Goal: Task Accomplishment & Management: Manage account settings

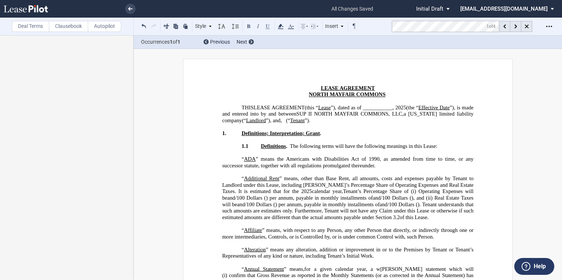
select select "limited liability company"
select select "number:3"
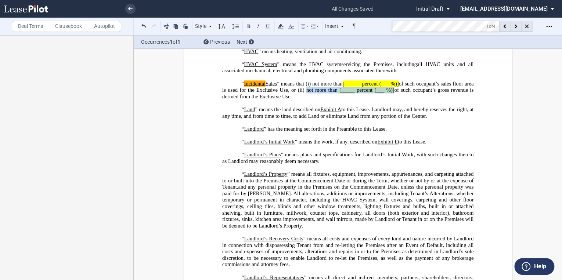
click at [24, 29] on label "Deal Terms" at bounding box center [30, 26] width 37 height 11
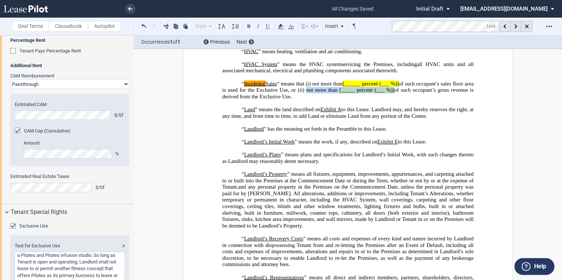
scroll to position [1146, 0]
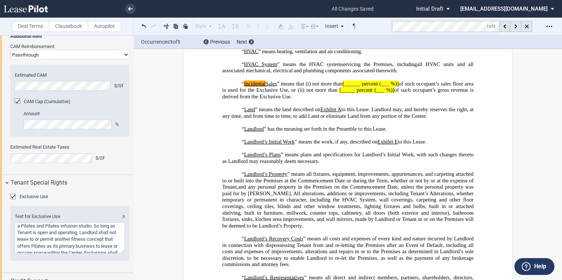
click at [385, 30] on md-toolbar "Deal Terms Clausebook Autopilot Style Section 1 Subsection 1.1 Subsection 1.1.1…" at bounding box center [281, 27] width 562 height 18
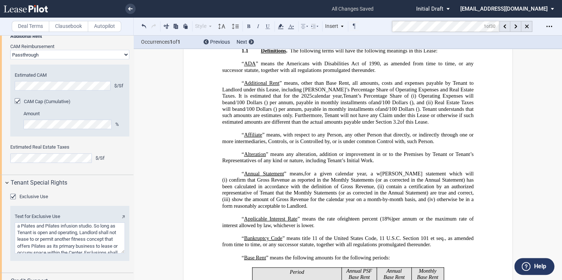
scroll to position [70, 0]
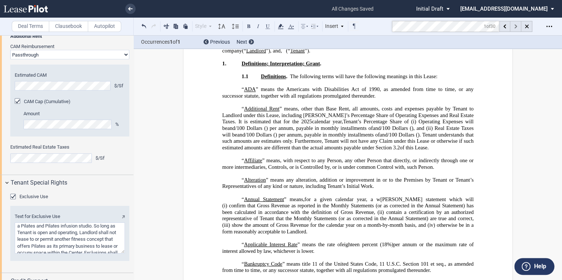
click at [515, 28] on icon at bounding box center [515, 27] width 3 height 4
click at [516, 28] on icon at bounding box center [515, 27] width 3 height 4
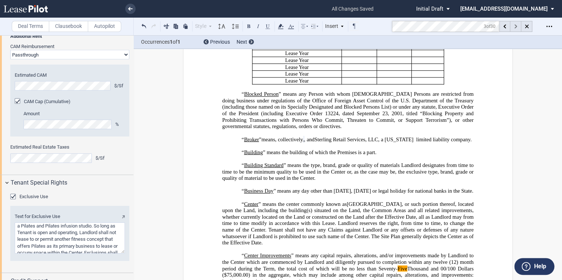
click at [516, 28] on icon at bounding box center [515, 27] width 3 height 4
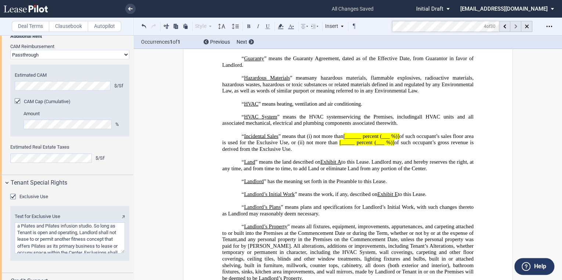
scroll to position [1527, 0]
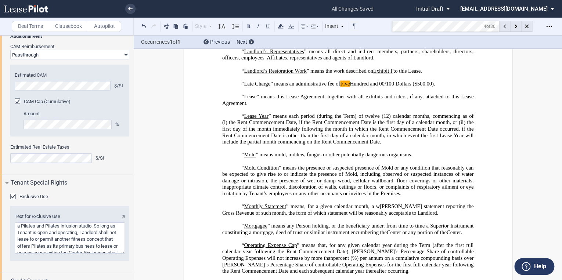
click at [504, 28] on icon at bounding box center [504, 27] width 3 height 4
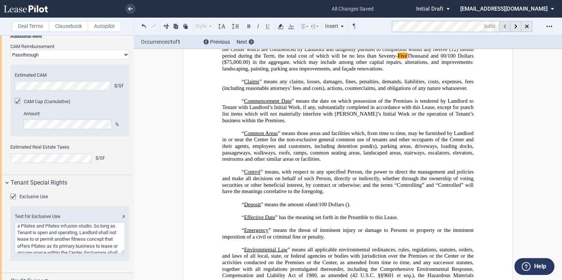
scroll to position [506, 0]
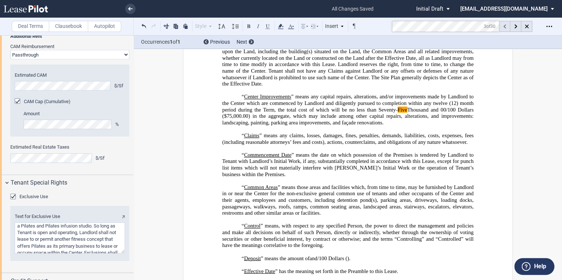
click at [504, 28] on icon at bounding box center [504, 27] width 3 height 4
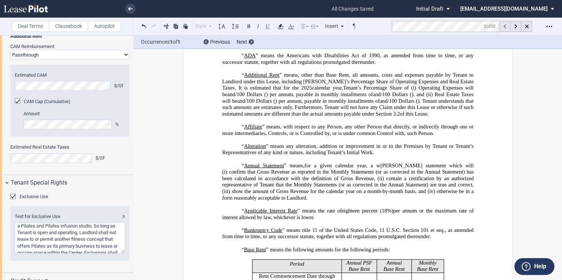
scroll to position [89, 0]
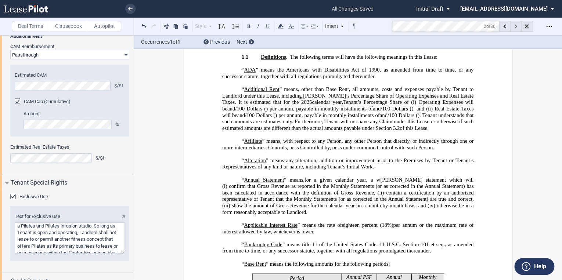
click at [511, 28] on div at bounding box center [515, 26] width 11 height 11
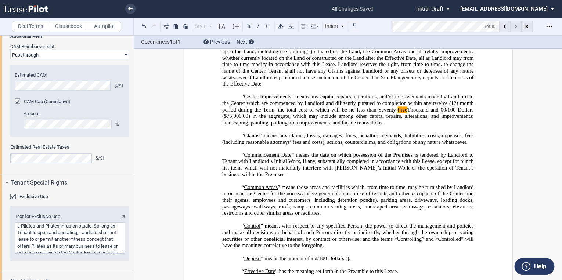
click at [511, 28] on div at bounding box center [515, 26] width 11 height 11
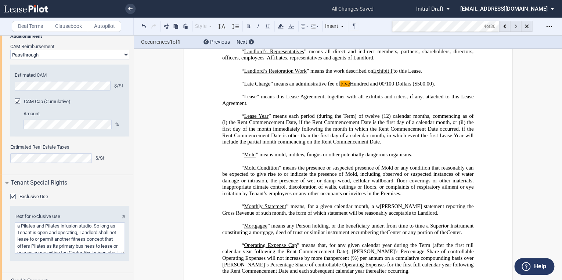
click at [511, 28] on div at bounding box center [515, 26] width 11 height 11
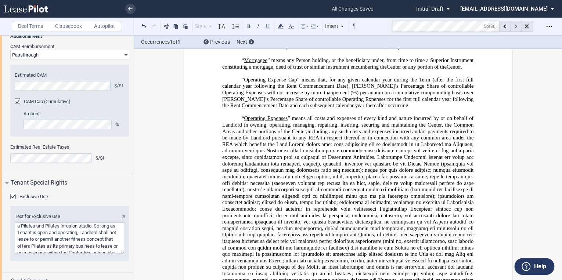
scroll to position [1701, 0]
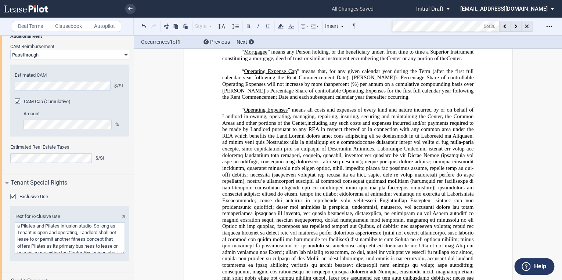
click at [394, 100] on span "%) per annum on a cumulative compounding basis over [PERSON_NAME]’s Percentage …" at bounding box center [348, 90] width 253 height 19
click at [380, 185] on span at bounding box center [348, 236] width 253 height 206
